Goal: Information Seeking & Learning: Learn about a topic

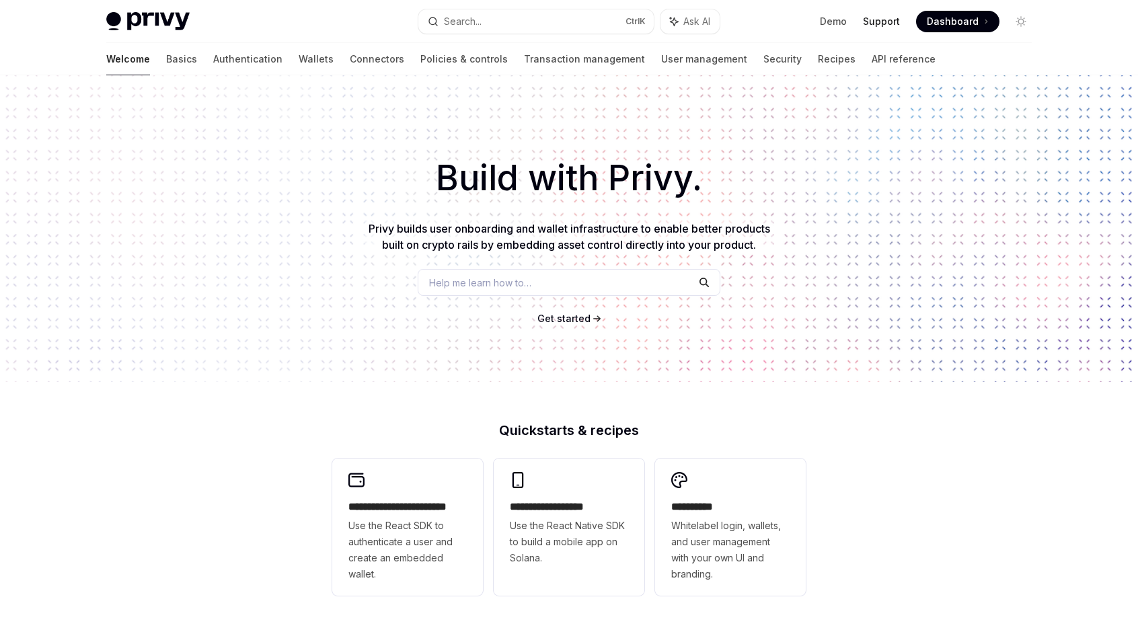
click at [889, 22] on link "Support" at bounding box center [881, 21] width 37 height 13
click at [513, 13] on button "Search... Ctrl K" at bounding box center [535, 21] width 235 height 24
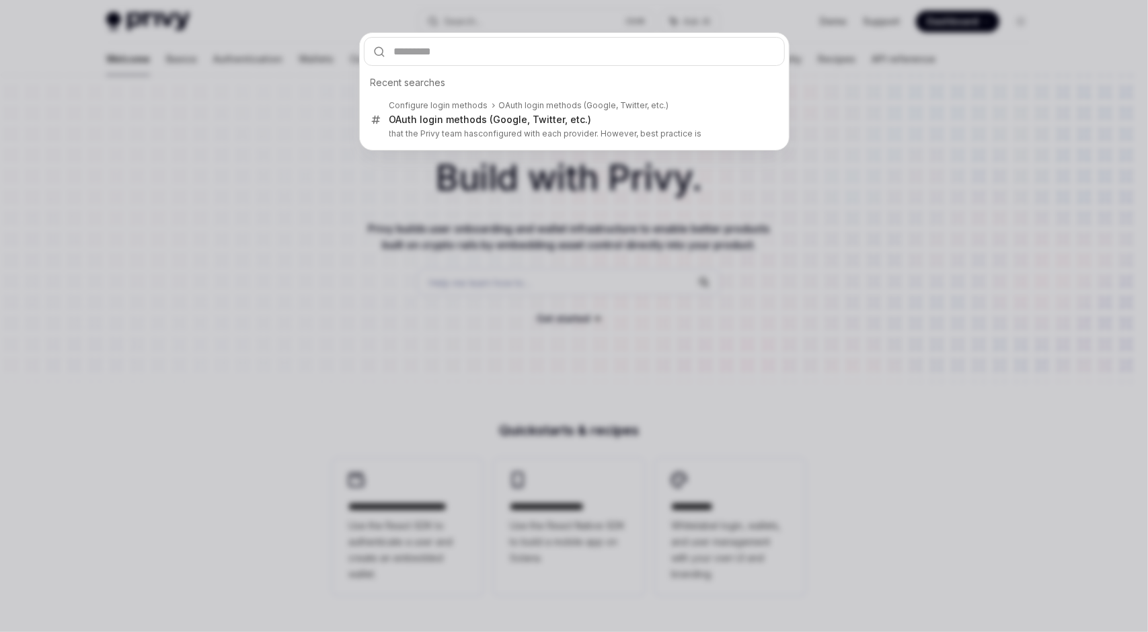
type input "******"
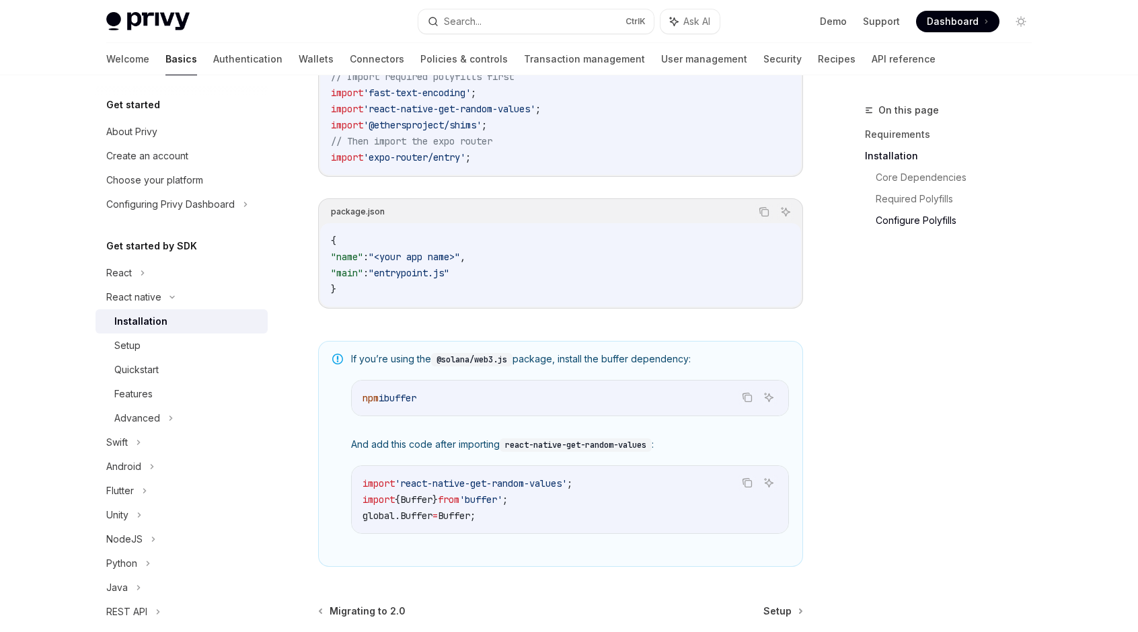
scroll to position [700, 0]
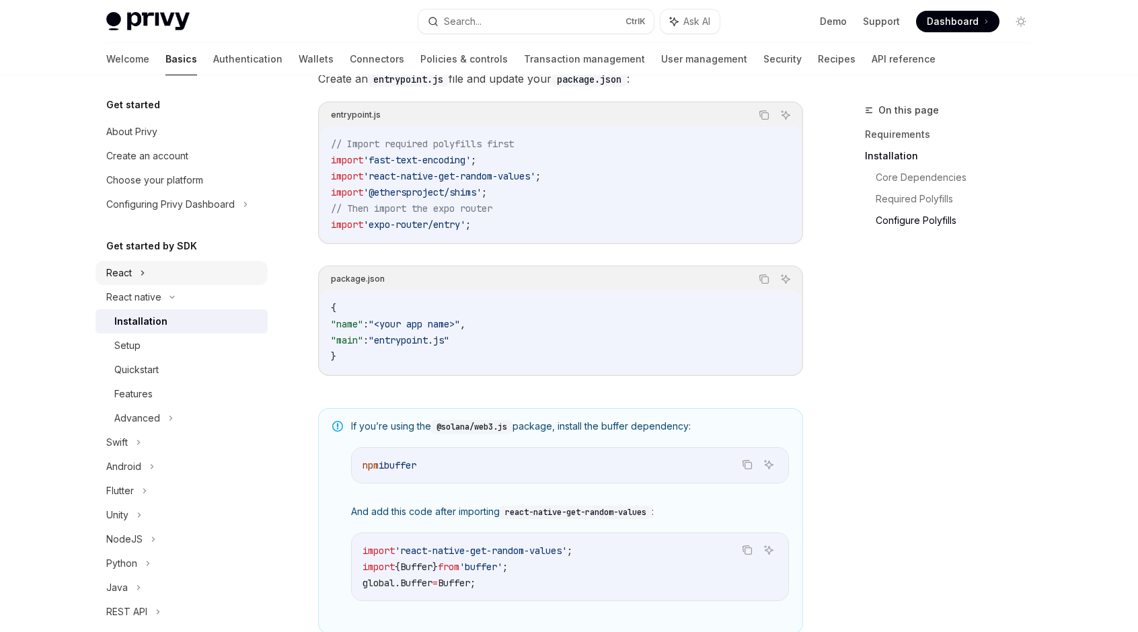
click at [140, 276] on icon at bounding box center [142, 273] width 5 height 16
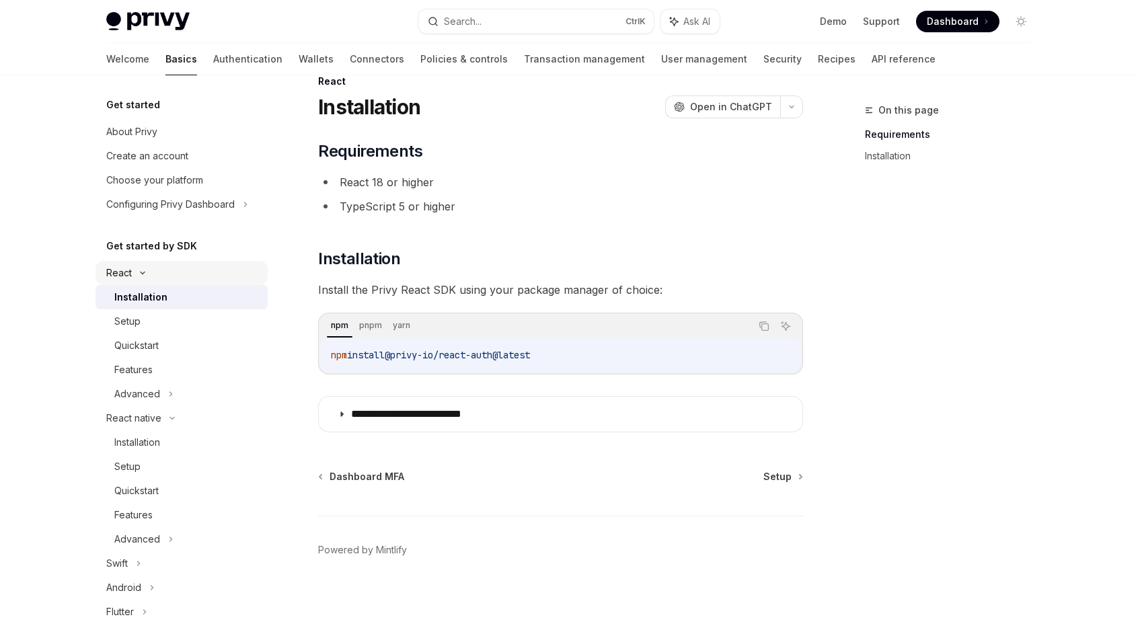
scroll to position [28, 0]
click at [141, 319] on div "Setup" at bounding box center [186, 321] width 145 height 16
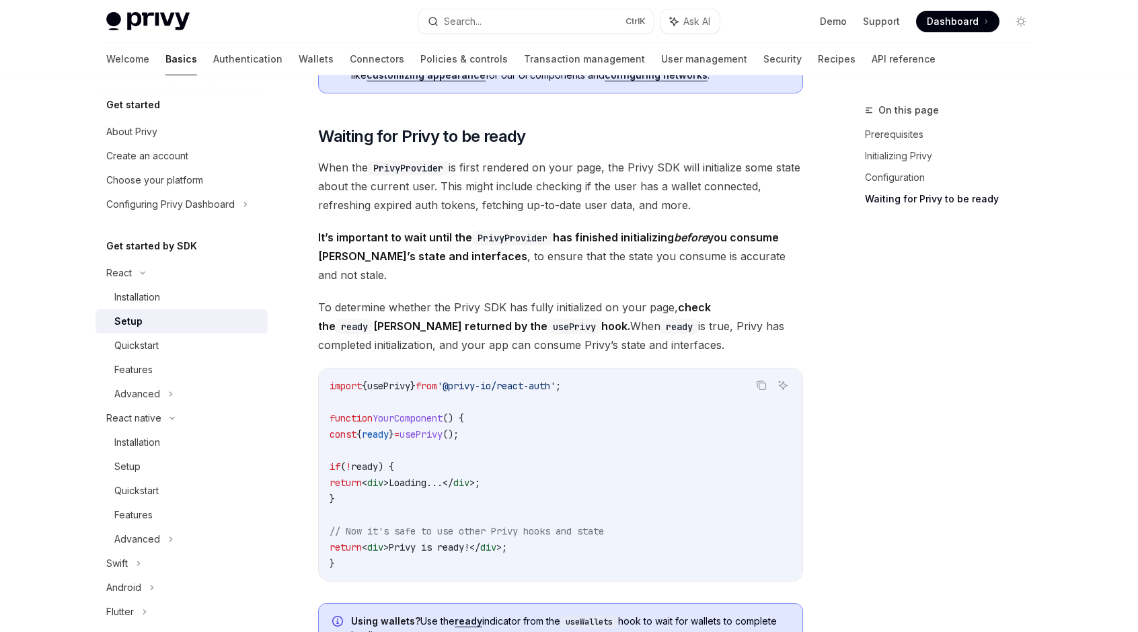
scroll to position [1440, 0]
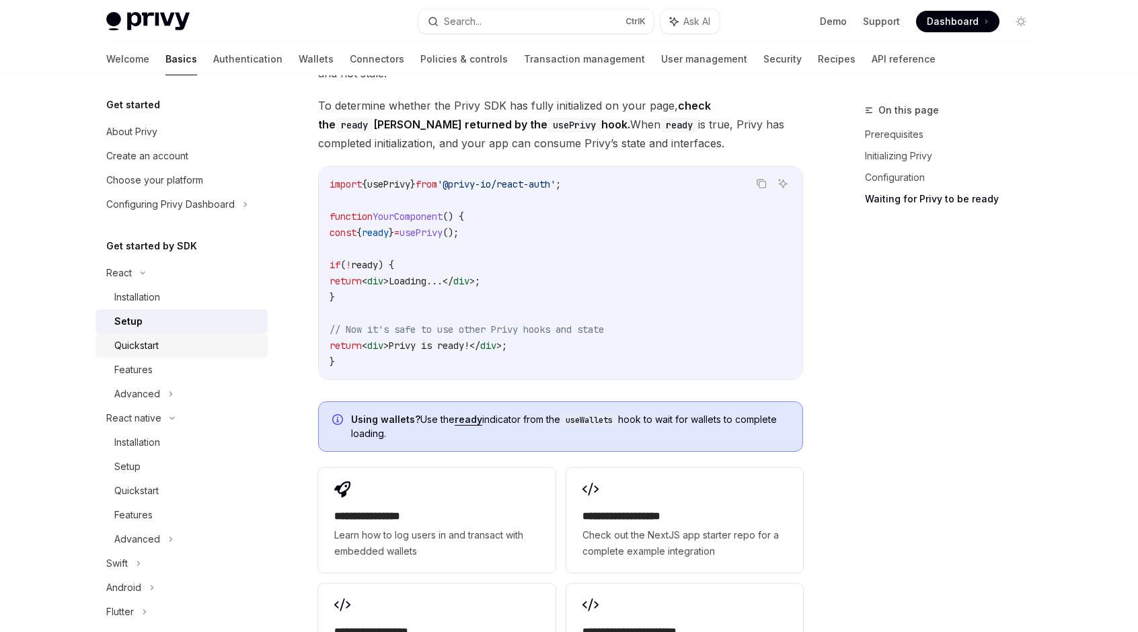
click at [136, 348] on div "Quickstart" at bounding box center [136, 346] width 44 height 16
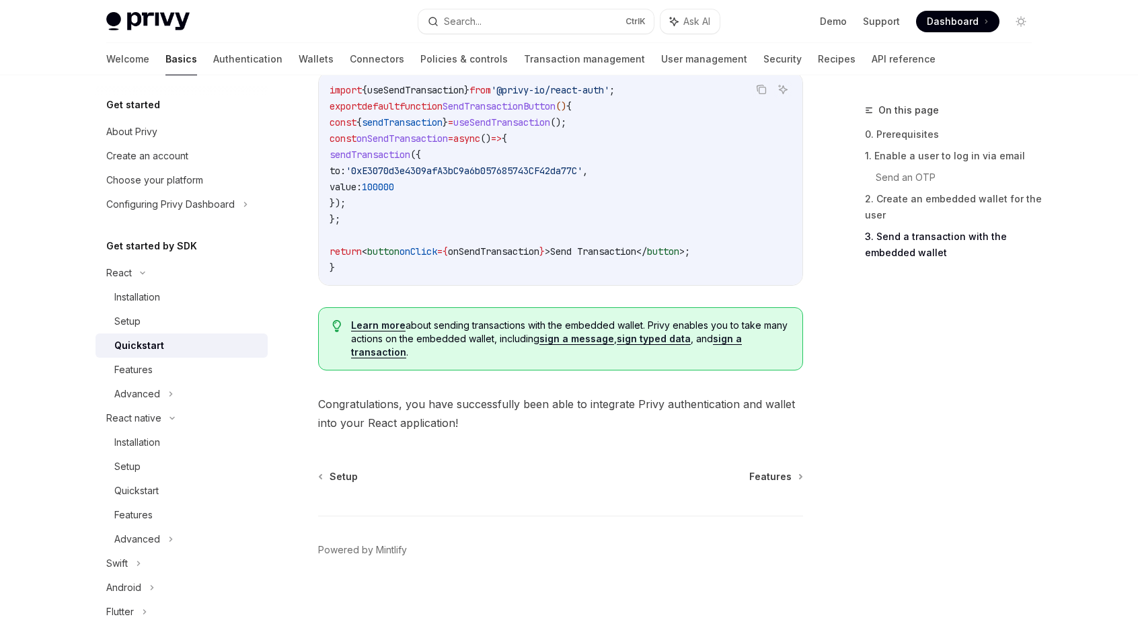
scroll to position [1185, 0]
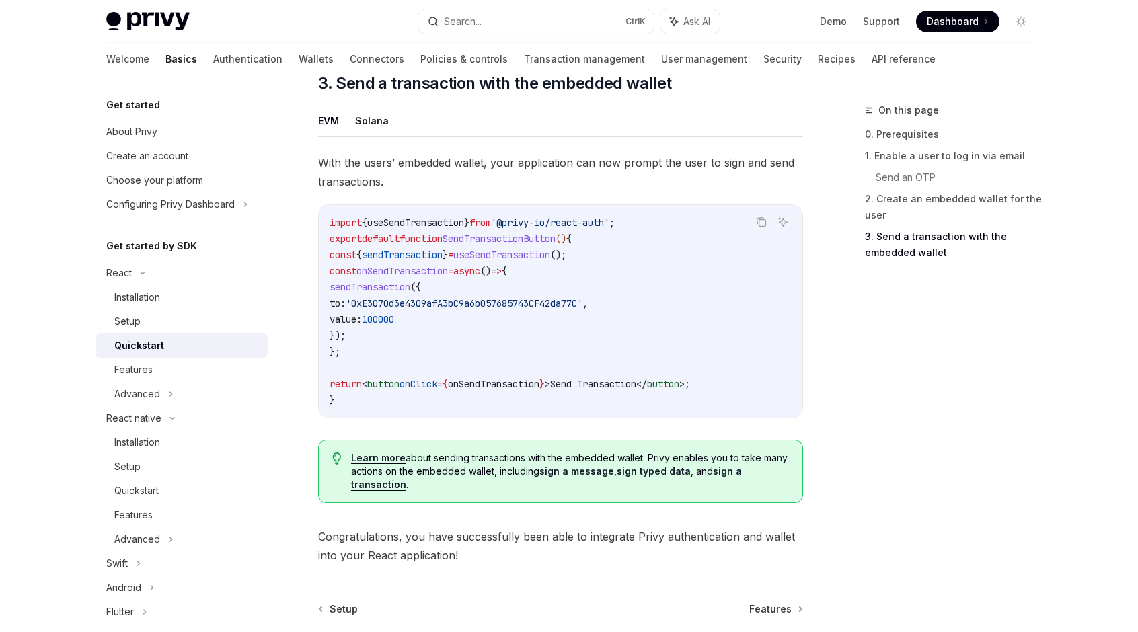
click at [375, 457] on link "Learn more" at bounding box center [378, 458] width 54 height 12
click at [137, 398] on div "Advanced" at bounding box center [137, 394] width 46 height 16
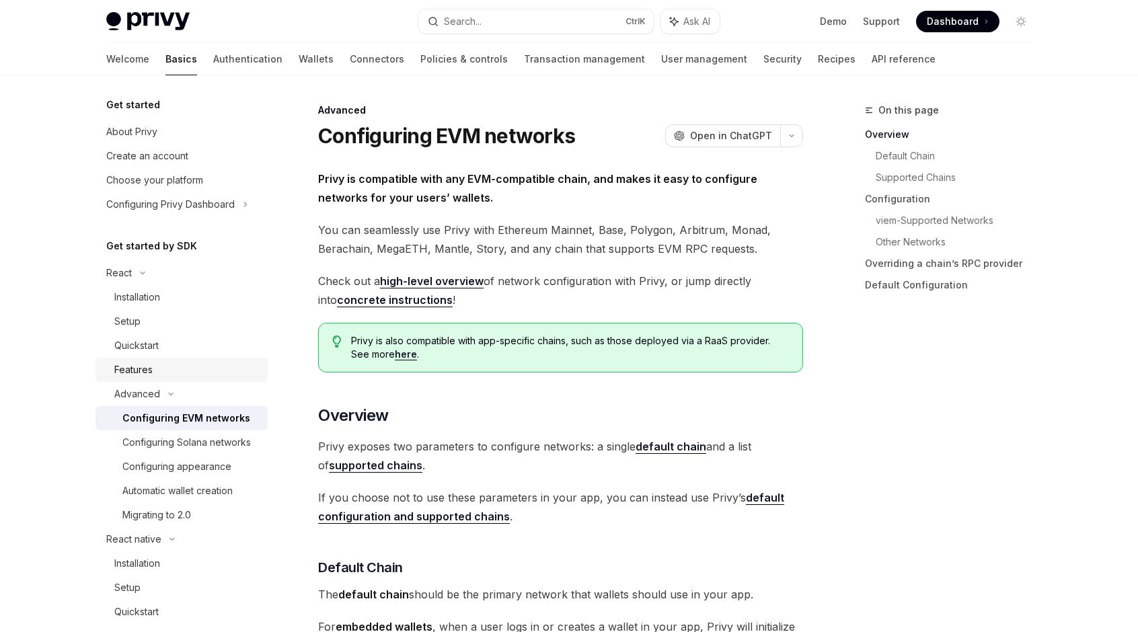
scroll to position [135, 0]
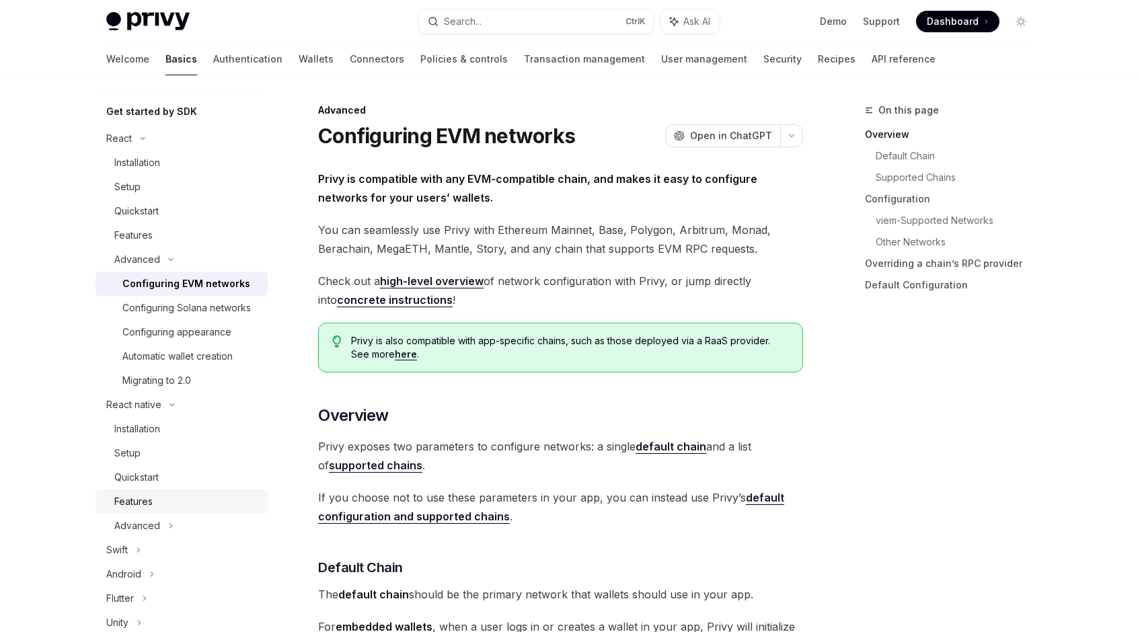
click at [170, 510] on div "Features" at bounding box center [186, 502] width 145 height 16
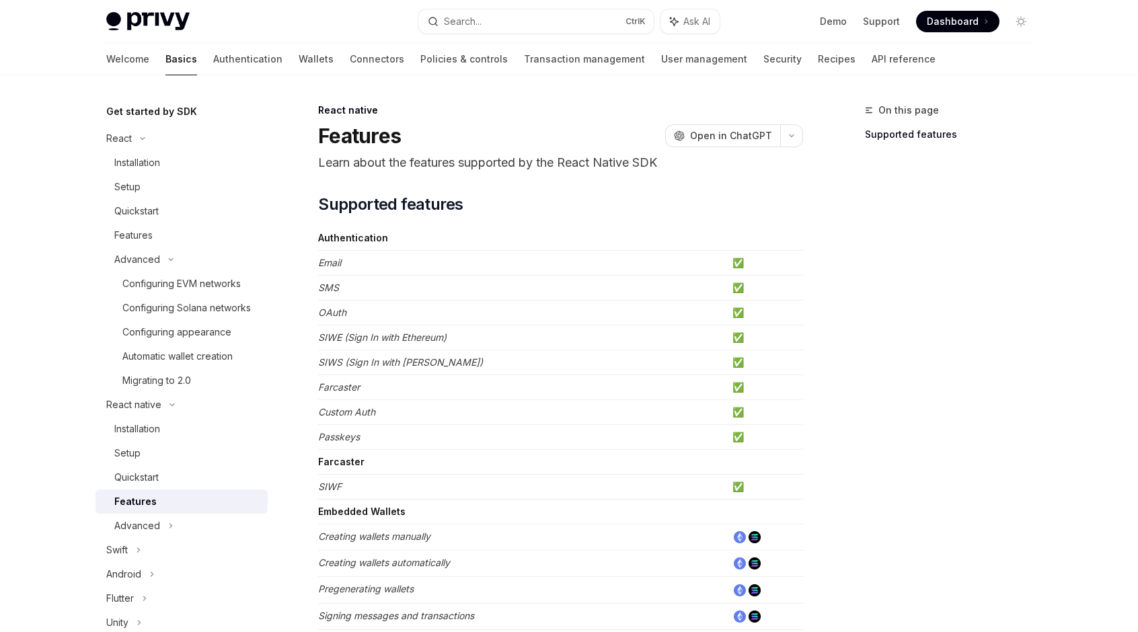
click at [167, 490] on link "Quickstart" at bounding box center [182, 477] width 172 height 24
type textarea "*"
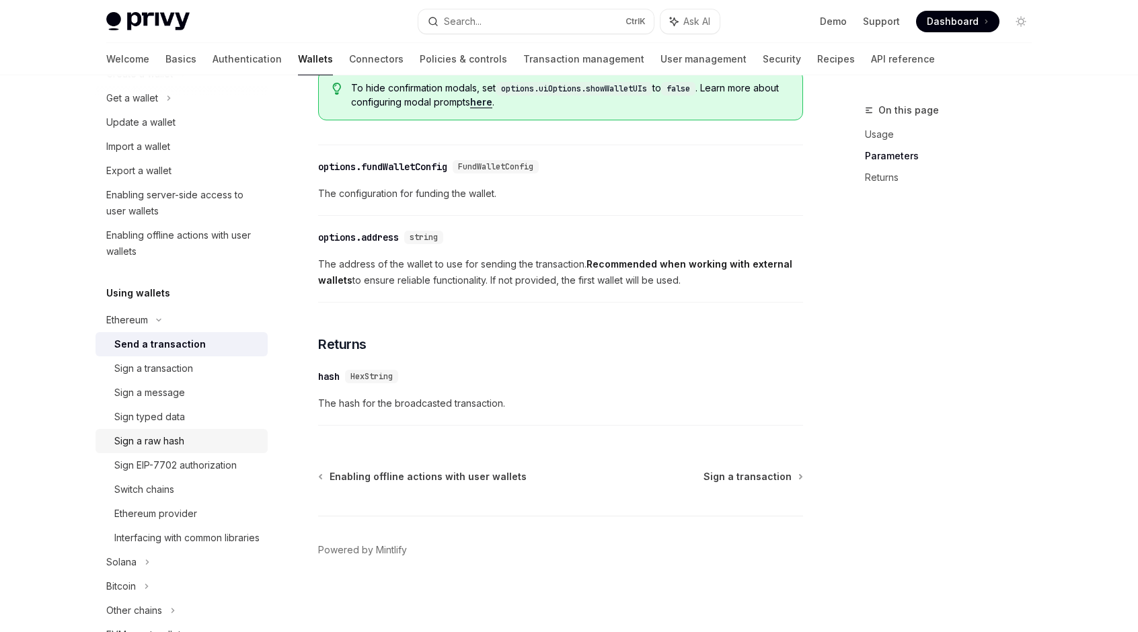
scroll to position [202, 0]
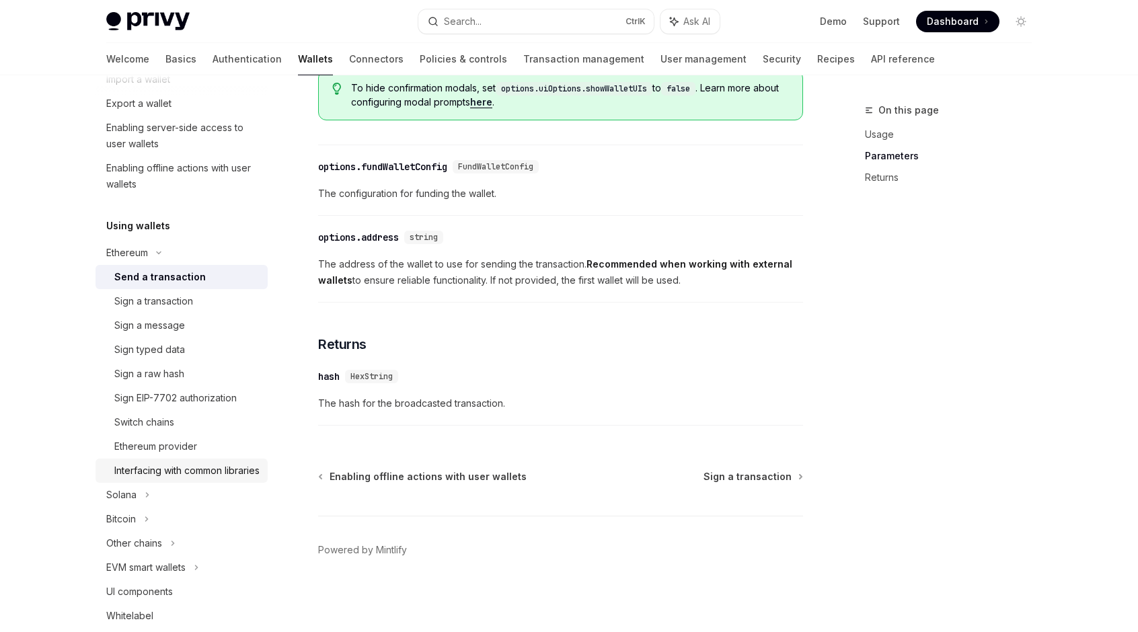
click at [161, 478] on div "Interfacing with common libraries" at bounding box center [186, 471] width 145 height 16
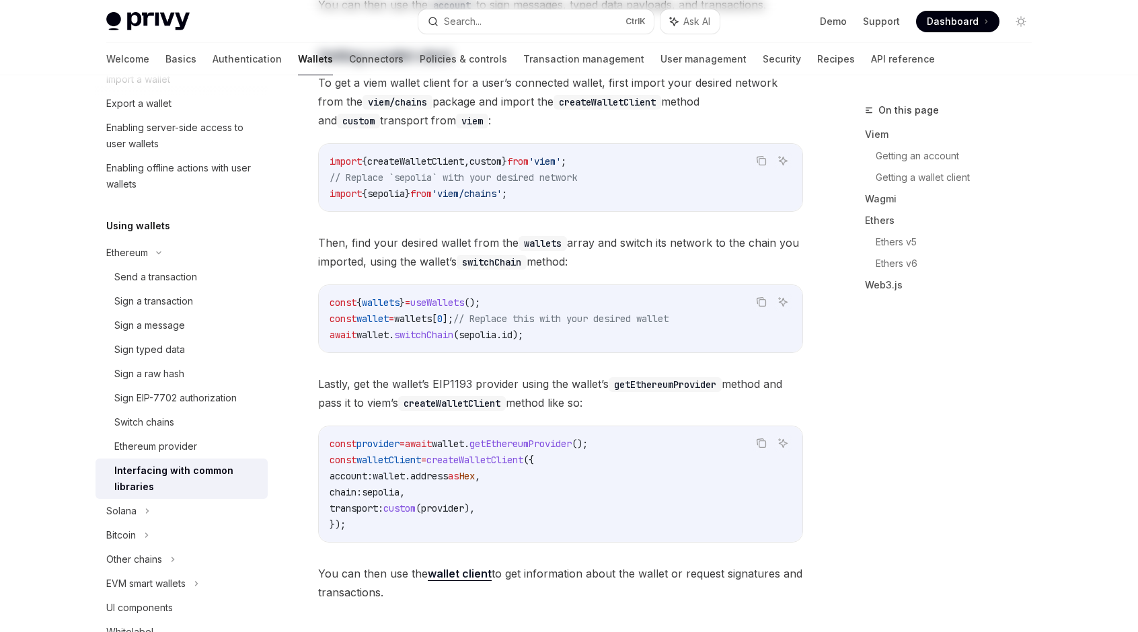
type textarea "*"
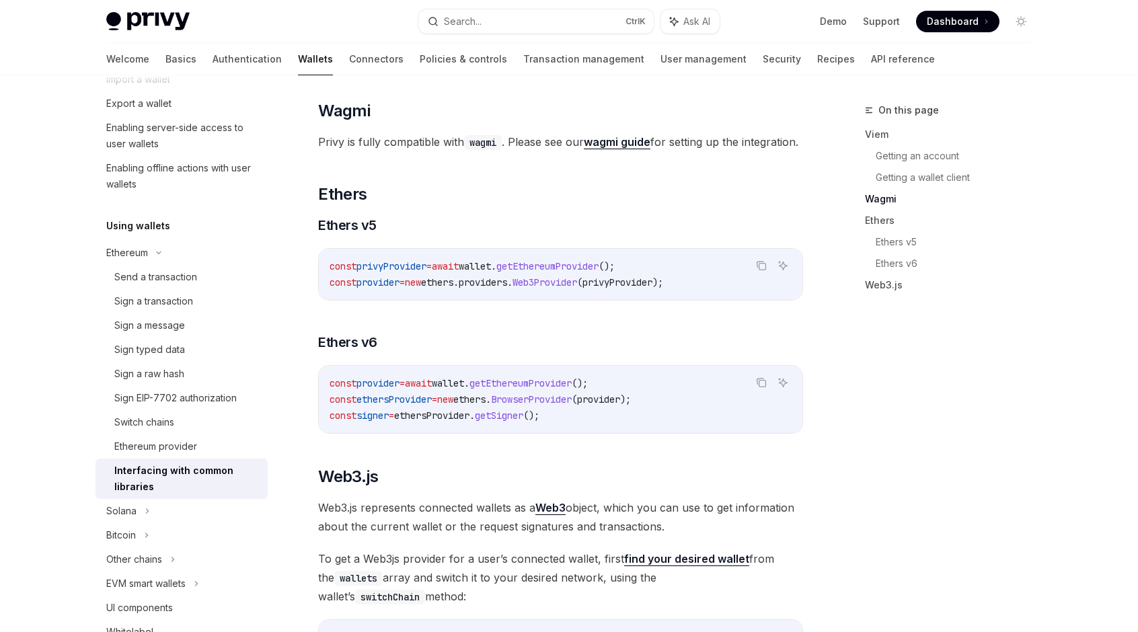
scroll to position [1345, 0]
